Goal: Find contact information: Obtain details needed to contact an individual or organization

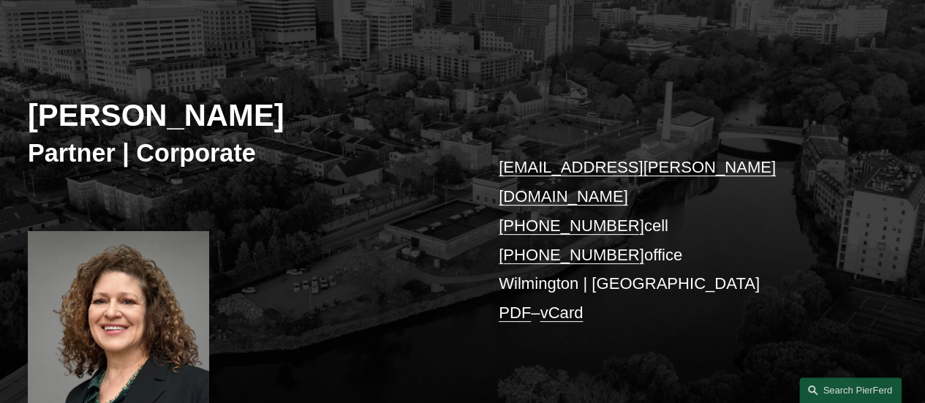
scroll to position [129, 0]
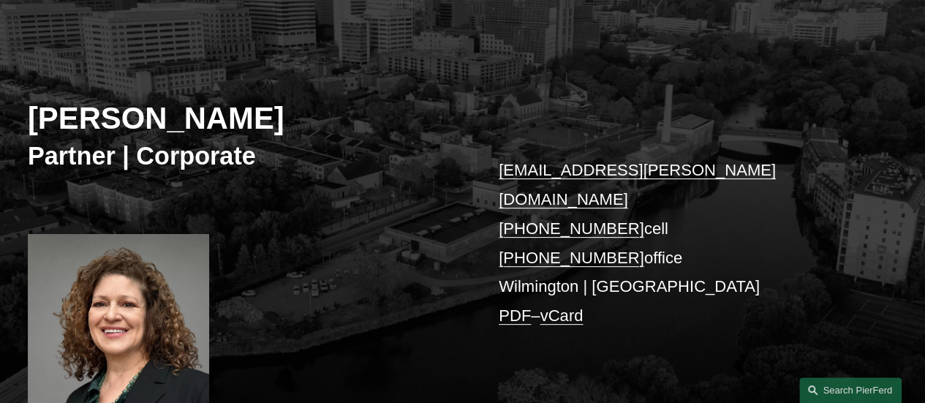
click at [535, 261] on p "mette.kurth@pierferd.com +1.310.245.8784 cell +1.302.907.9262 office Wilmington…" at bounding box center [680, 243] width 362 height 174
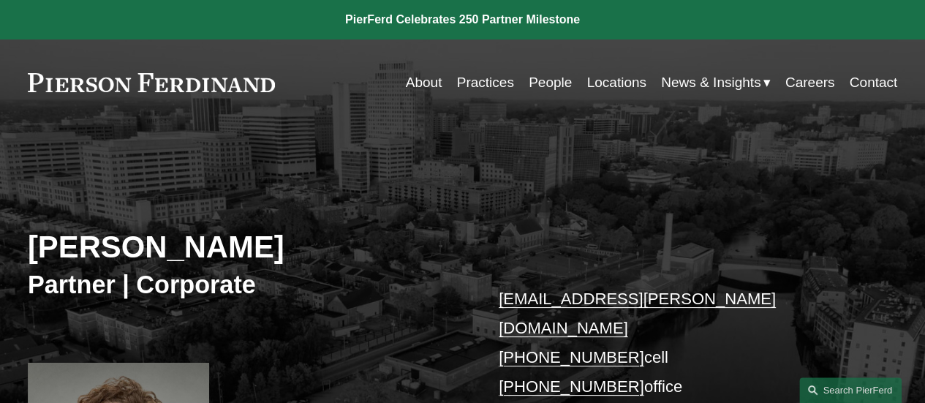
scroll to position [0, 0]
click at [593, 78] on link "Locations" at bounding box center [616, 83] width 59 height 28
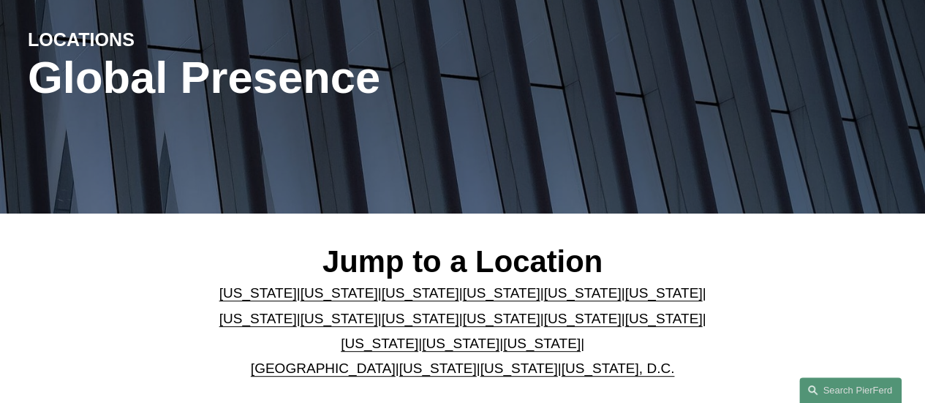
scroll to position [219, 0]
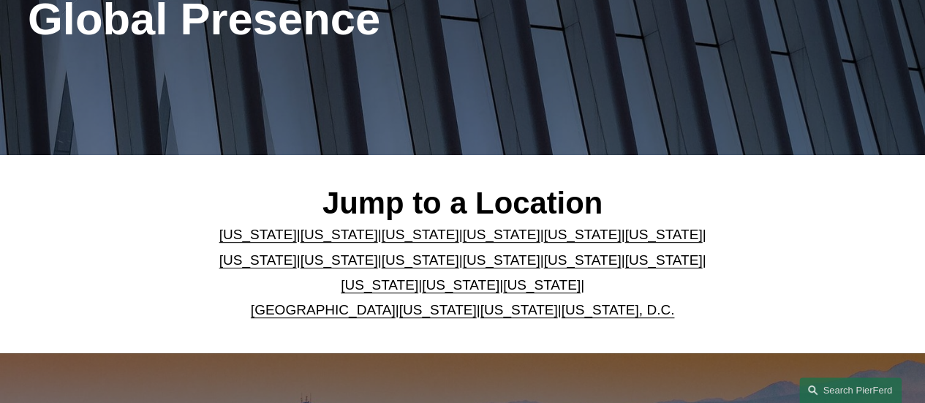
click at [471, 240] on link "[US_STATE]" at bounding box center [502, 234] width 78 height 15
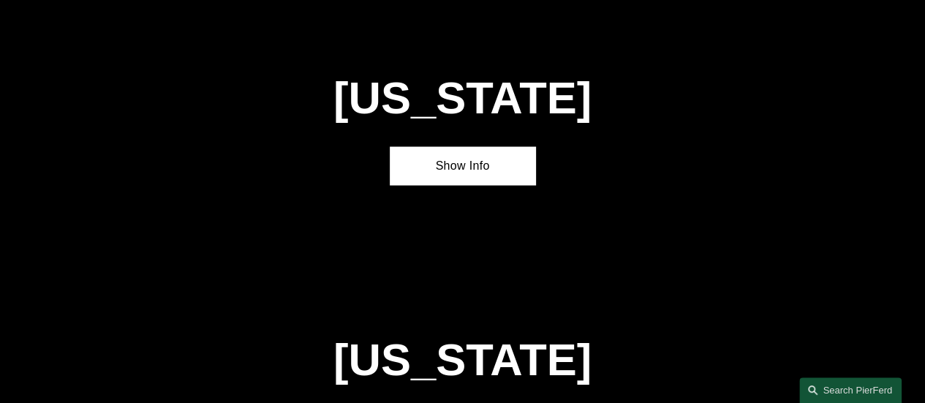
scroll to position [1372, 0]
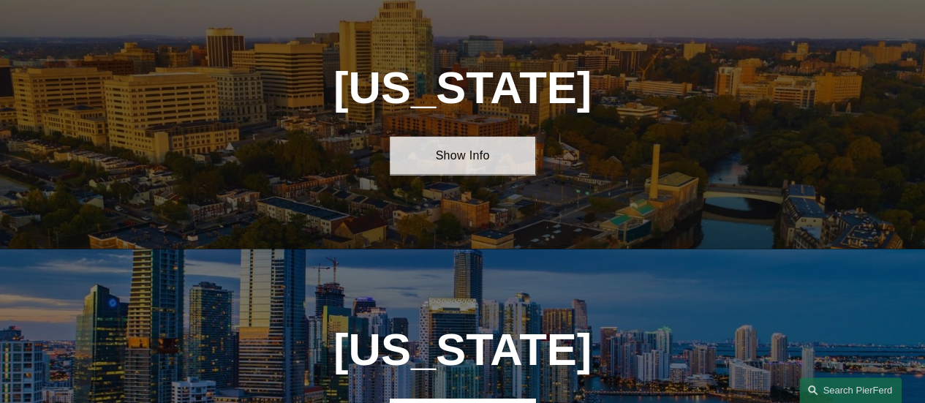
click at [472, 173] on link "Show Info" at bounding box center [462, 154] width 145 height 37
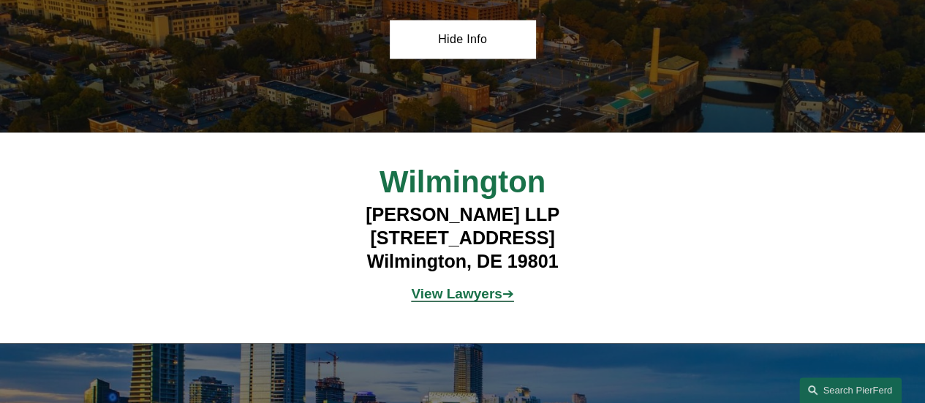
scroll to position [1591, 0]
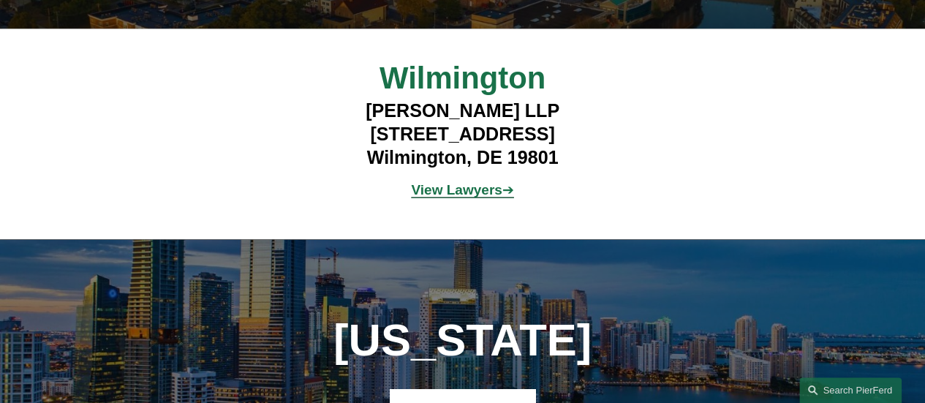
click at [467, 198] on strong "View Lawyers" at bounding box center [456, 189] width 91 height 15
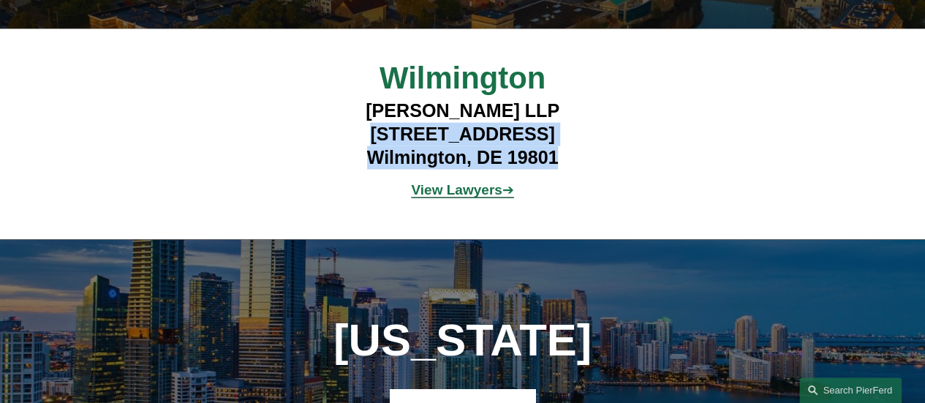
drag, startPoint x: 563, startPoint y: 179, endPoint x: 370, endPoint y: 152, distance: 194.3
click at [370, 152] on h4 "Pierson Ferdinand LLP 112 French Street Wilmington, DE 19801" at bounding box center [463, 134] width 362 height 70
copy h4 "112 French Street Wilmington, DE 19801"
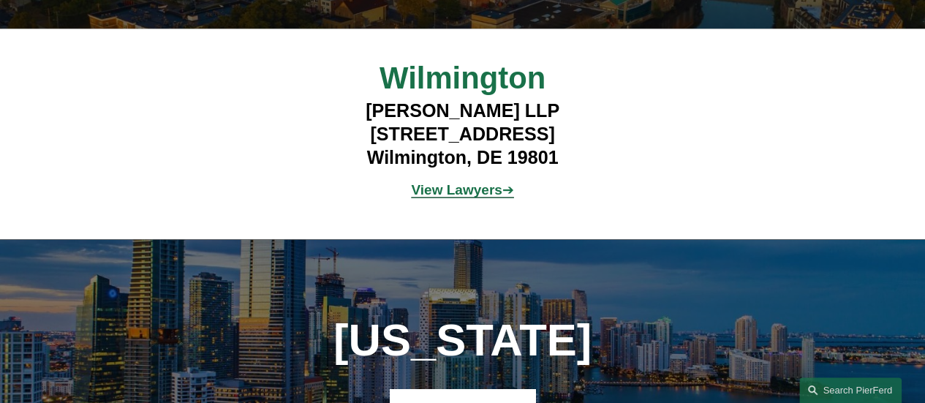
click at [455, 126] on h4 "Pierson Ferdinand LLP 112 French Street Wilmington, DE 19801" at bounding box center [463, 134] width 362 height 70
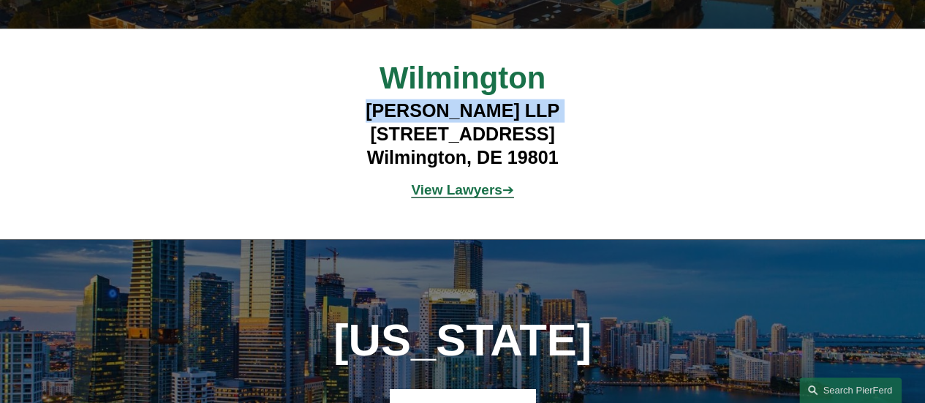
click at [455, 126] on h4 "Pierson Ferdinand LLP 112 French Street Wilmington, DE 19801" at bounding box center [463, 134] width 362 height 70
copy h4 "Pierson Ferdinand LLP"
click at [496, 198] on strong "View Lawyers" at bounding box center [456, 189] width 91 height 15
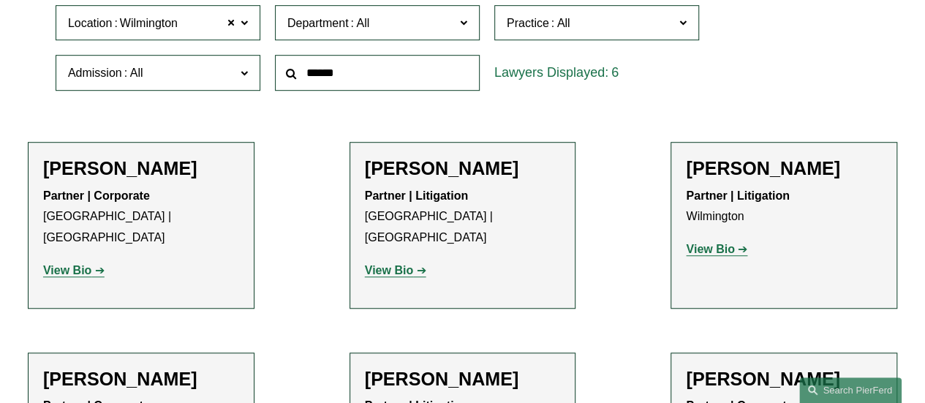
scroll to position [146, 0]
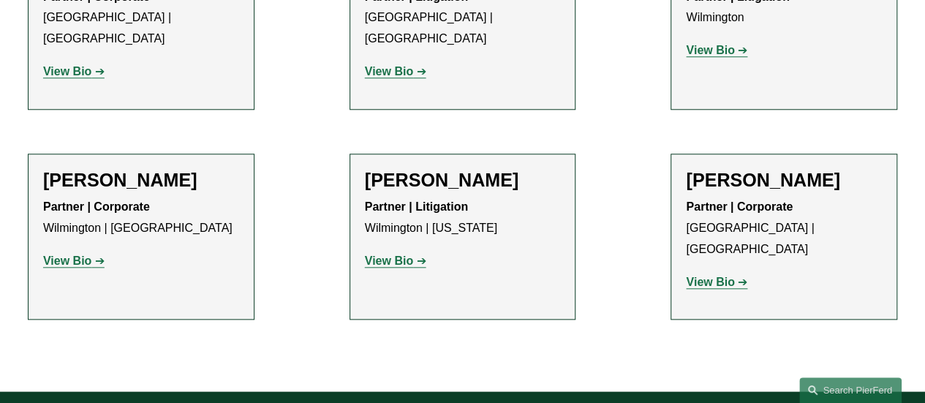
scroll to position [732, 0]
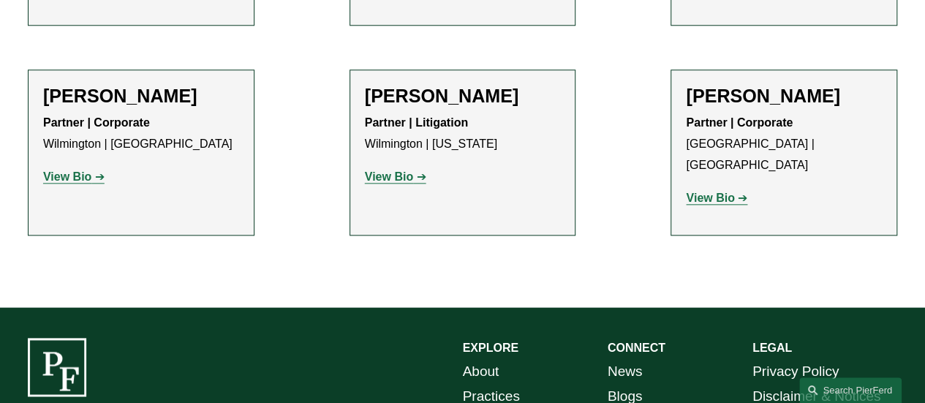
click at [72, 170] on strong "View Bio" at bounding box center [67, 176] width 48 height 12
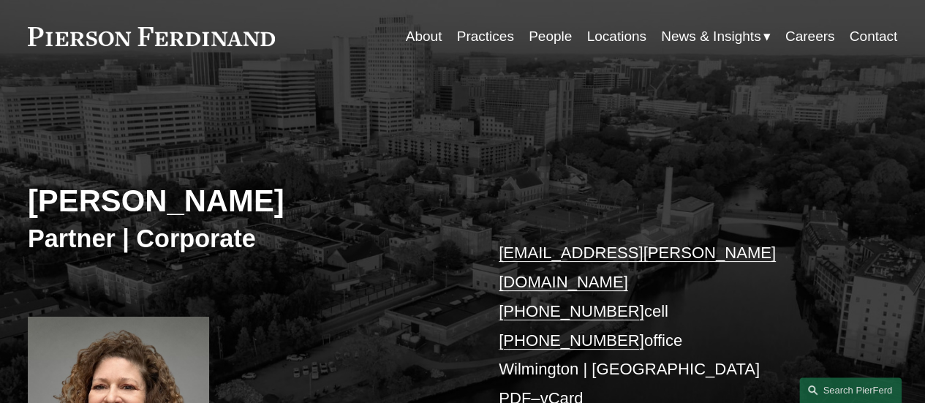
scroll to position [73, 0]
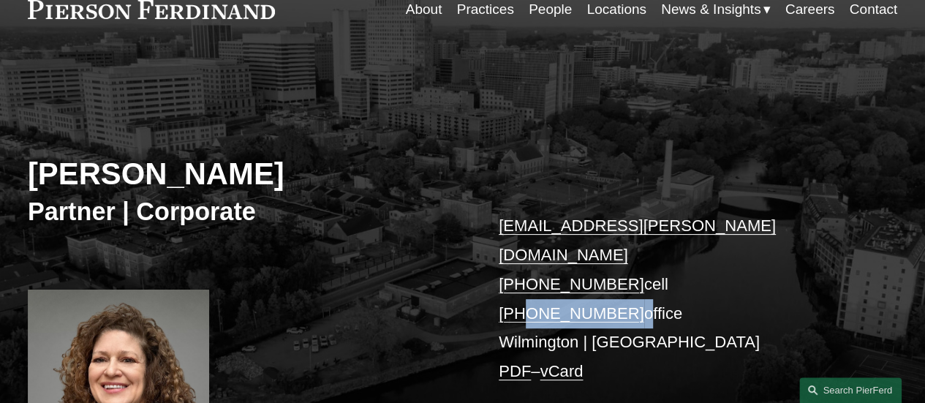
drag, startPoint x: 627, startPoint y: 282, endPoint x: 522, endPoint y: 282, distance: 104.6
click at [522, 282] on p "[EMAIL_ADDRESS][PERSON_NAME][DOMAIN_NAME] [PHONE_NUMBER] cell [PHONE_NUMBER] of…" at bounding box center [680, 298] width 362 height 174
copy p "302.907.9262"
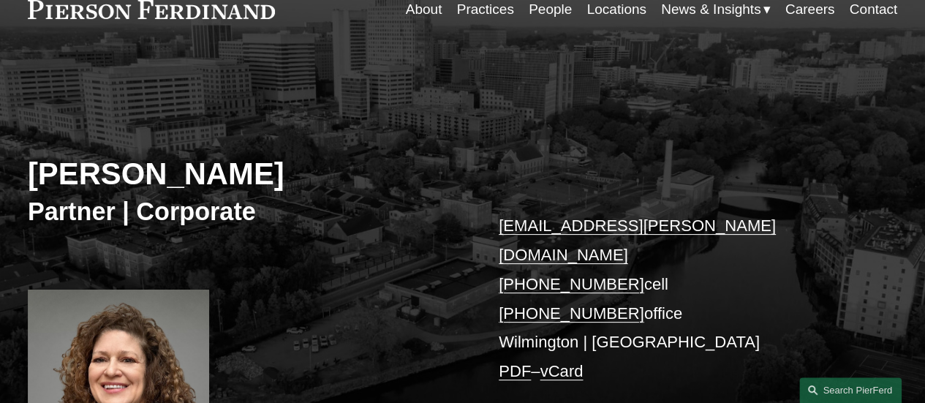
click at [550, 156] on div "[PERSON_NAME] Partner | Corporate [EMAIL_ADDRESS][PERSON_NAME][DOMAIN_NAME] [PH…" at bounding box center [462, 279] width 925 height 399
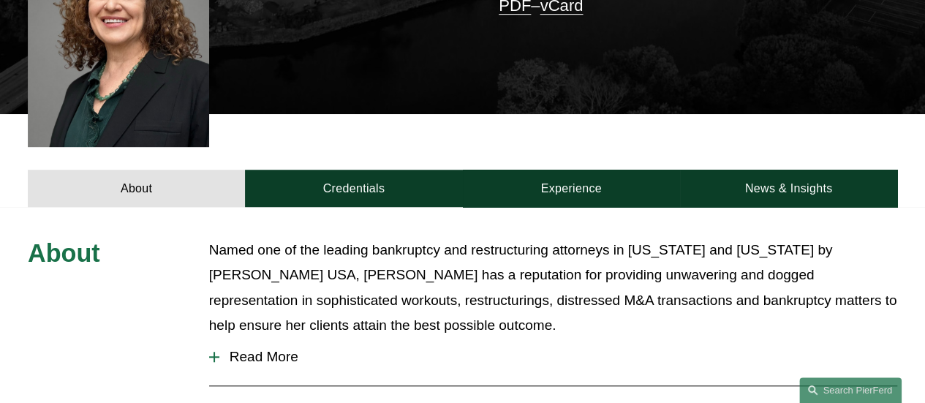
scroll to position [732, 0]
